Goal: Task Accomplishment & Management: Complete application form

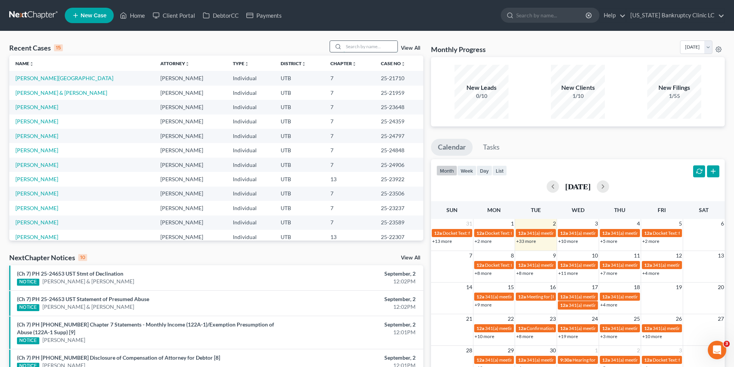
click at [366, 43] on input "search" at bounding box center [370, 46] width 54 height 11
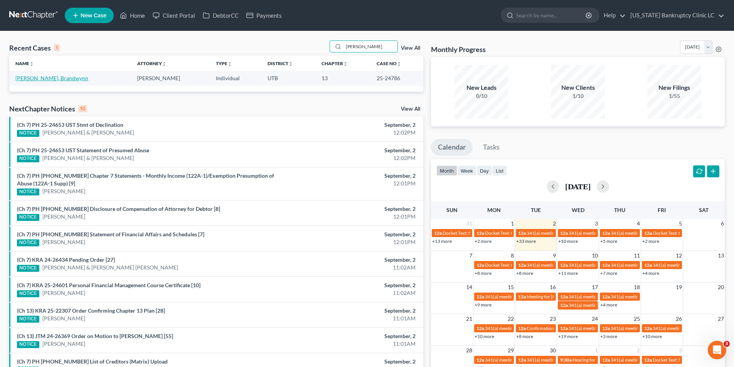
type input "[PERSON_NAME]"
click at [46, 79] on link "[PERSON_NAME], Brandwynn" at bounding box center [51, 78] width 73 height 7
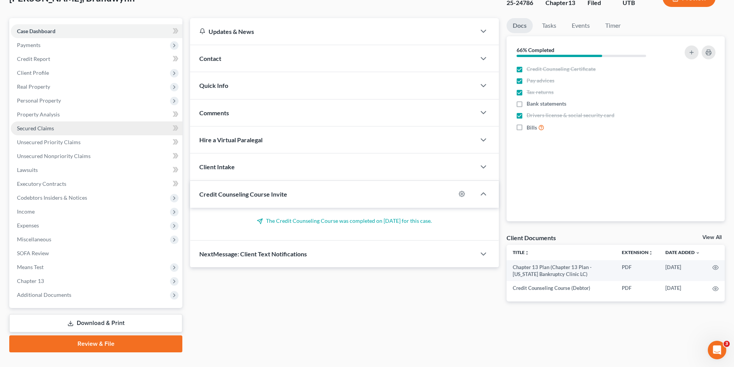
scroll to position [62, 0]
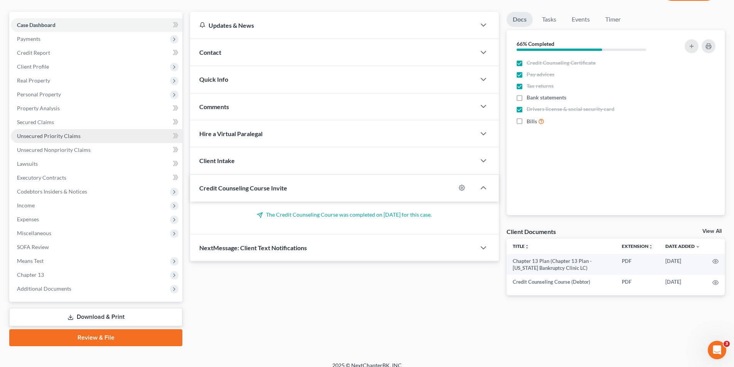
click at [56, 138] on span "Unsecured Priority Claims" at bounding box center [49, 136] width 64 height 7
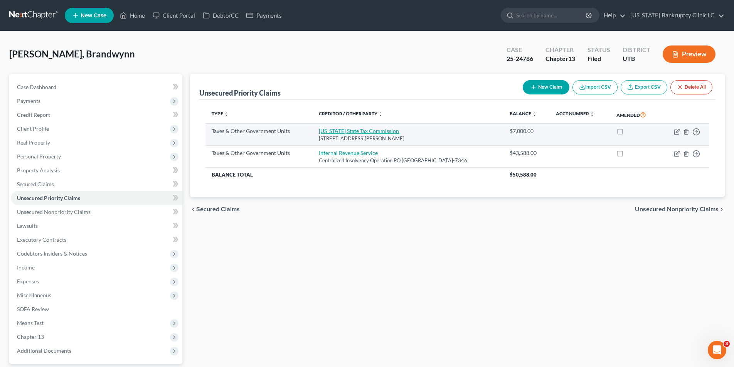
click at [362, 131] on link "[US_STATE] State Tax Commission" at bounding box center [359, 131] width 80 height 7
select select "2"
select select "46"
select select "0"
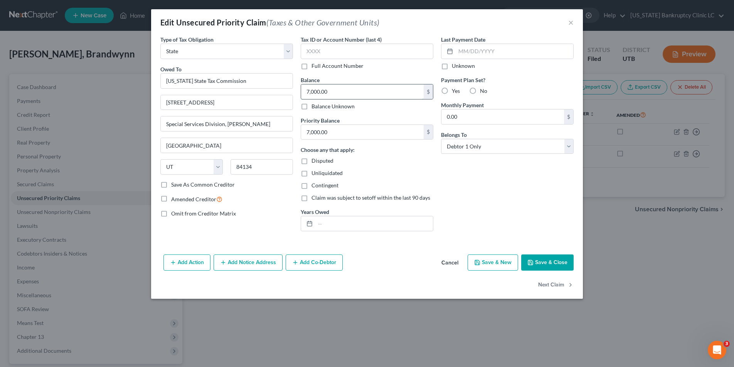
click at [341, 94] on input "7,000.00" at bounding box center [362, 91] width 123 height 15
type input "13,627.30"
type input "11,768.71"
click at [311, 66] on label "Full Account Number" at bounding box center [337, 66] width 52 height 8
click at [314, 66] on input "Full Account Number" at bounding box center [316, 64] width 5 height 5
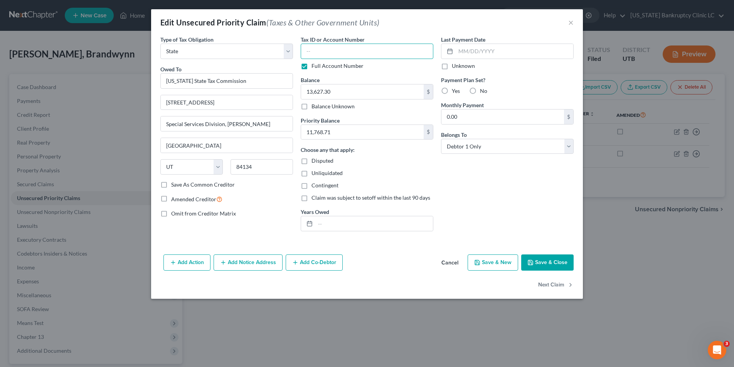
click at [335, 53] on input "text" at bounding box center [367, 51] width 133 height 15
type input "POC 4"
click at [542, 262] on button "Save & Close" at bounding box center [547, 262] width 52 height 16
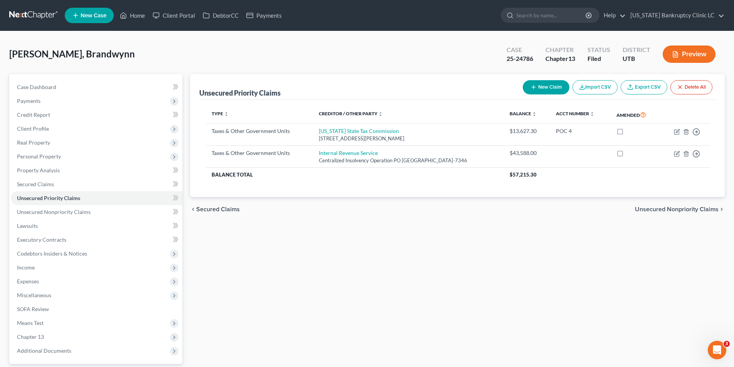
click at [29, 17] on link at bounding box center [33, 15] width 49 height 14
